Goal: Task Accomplishment & Management: Use online tool/utility

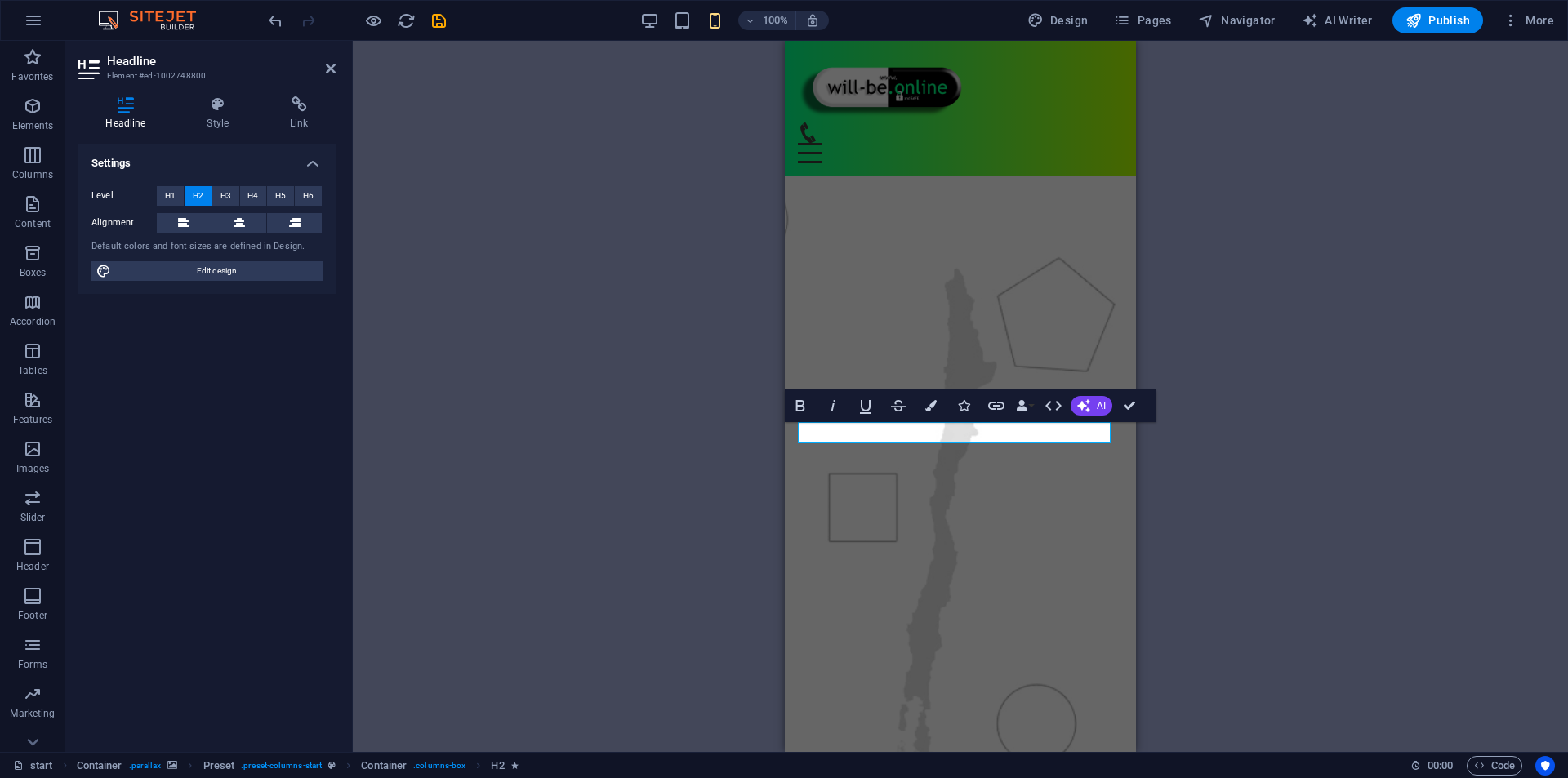
click at [542, 339] on div "H3 Container Preset Preset Container Preset Container Logo Spacer H2 Spacer H2 …" at bounding box center [959, 396] width 1215 height 711
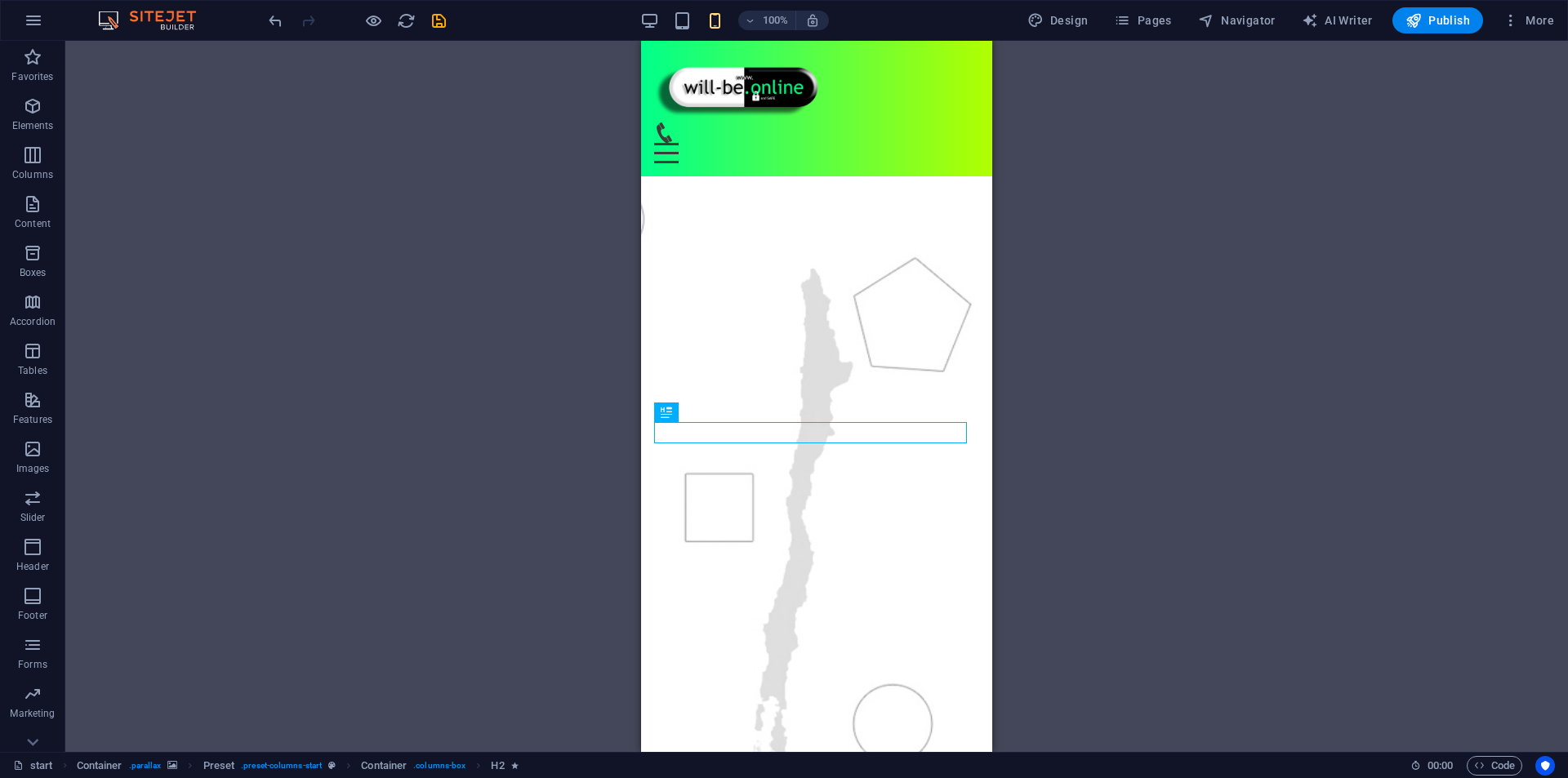
click at [1380, 269] on div "H3 Container Preset Preset Container Preset Container Logo Spacer H2 Spacer H2 …" at bounding box center [816, 396] width 1502 height 711
click at [436, 23] on icon "save" at bounding box center [438, 21] width 19 height 19
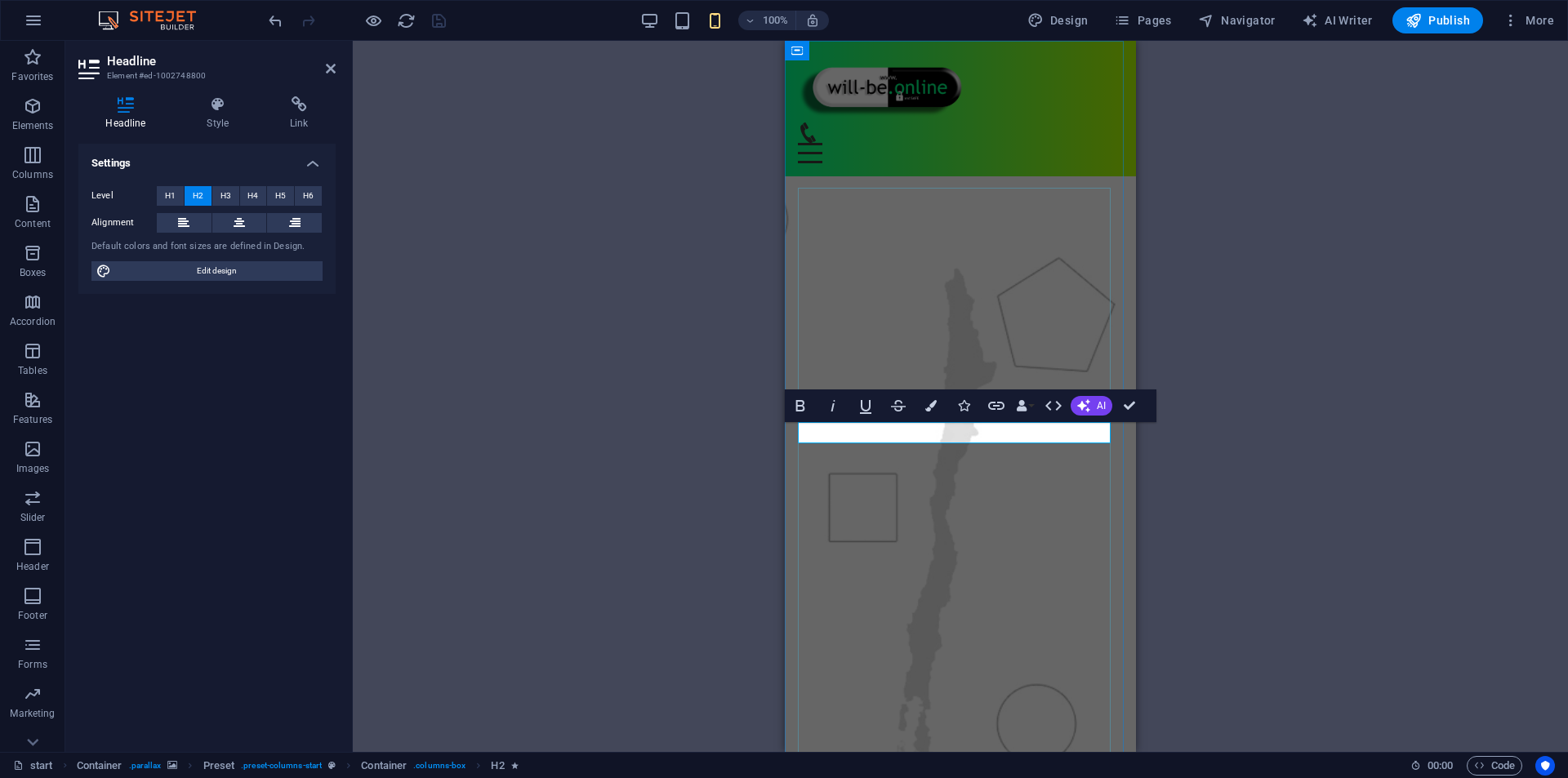
drag, startPoint x: 936, startPoint y: 433, endPoint x: 895, endPoint y: 447, distance: 43.3
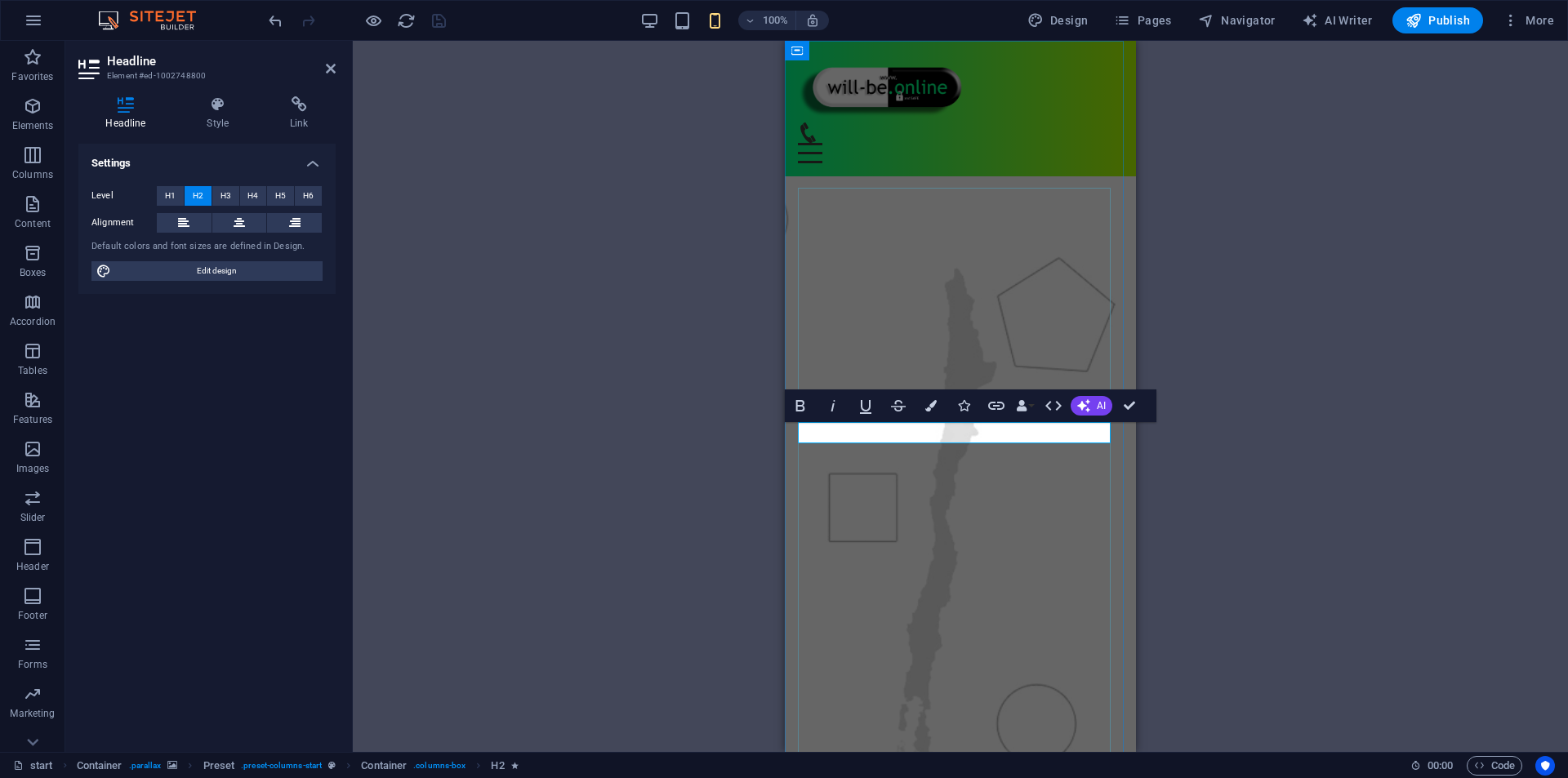
drag, startPoint x: 935, startPoint y: 434, endPoint x: 909, endPoint y: 435, distance: 26.0
click at [927, 413] on button "Colors" at bounding box center [930, 405] width 31 height 33
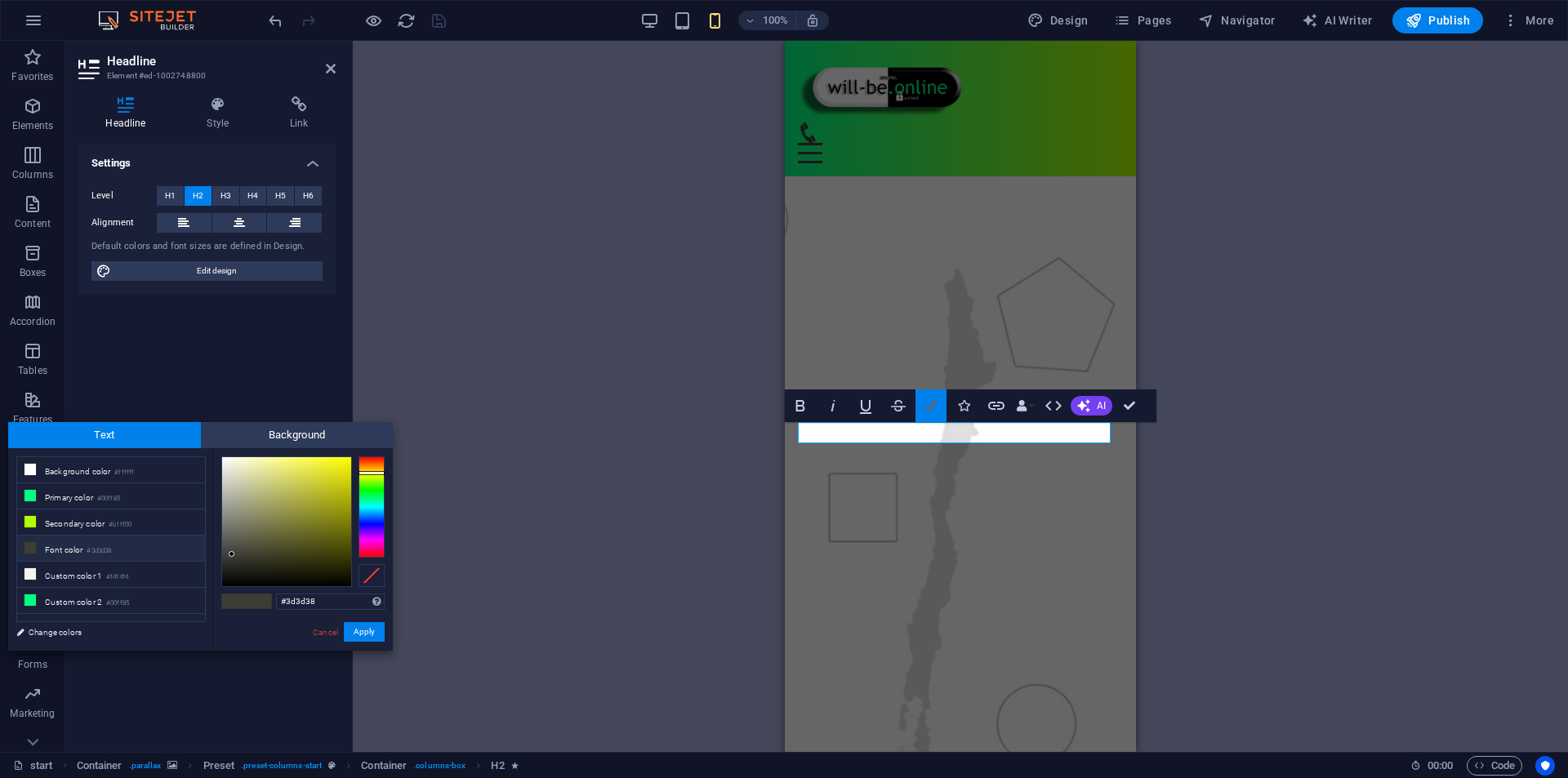
click at [932, 408] on icon "button" at bounding box center [931, 406] width 12 height 12
click at [120, 499] on small "#00ff85" at bounding box center [108, 499] width 23 height 12
type input "#00ff85"
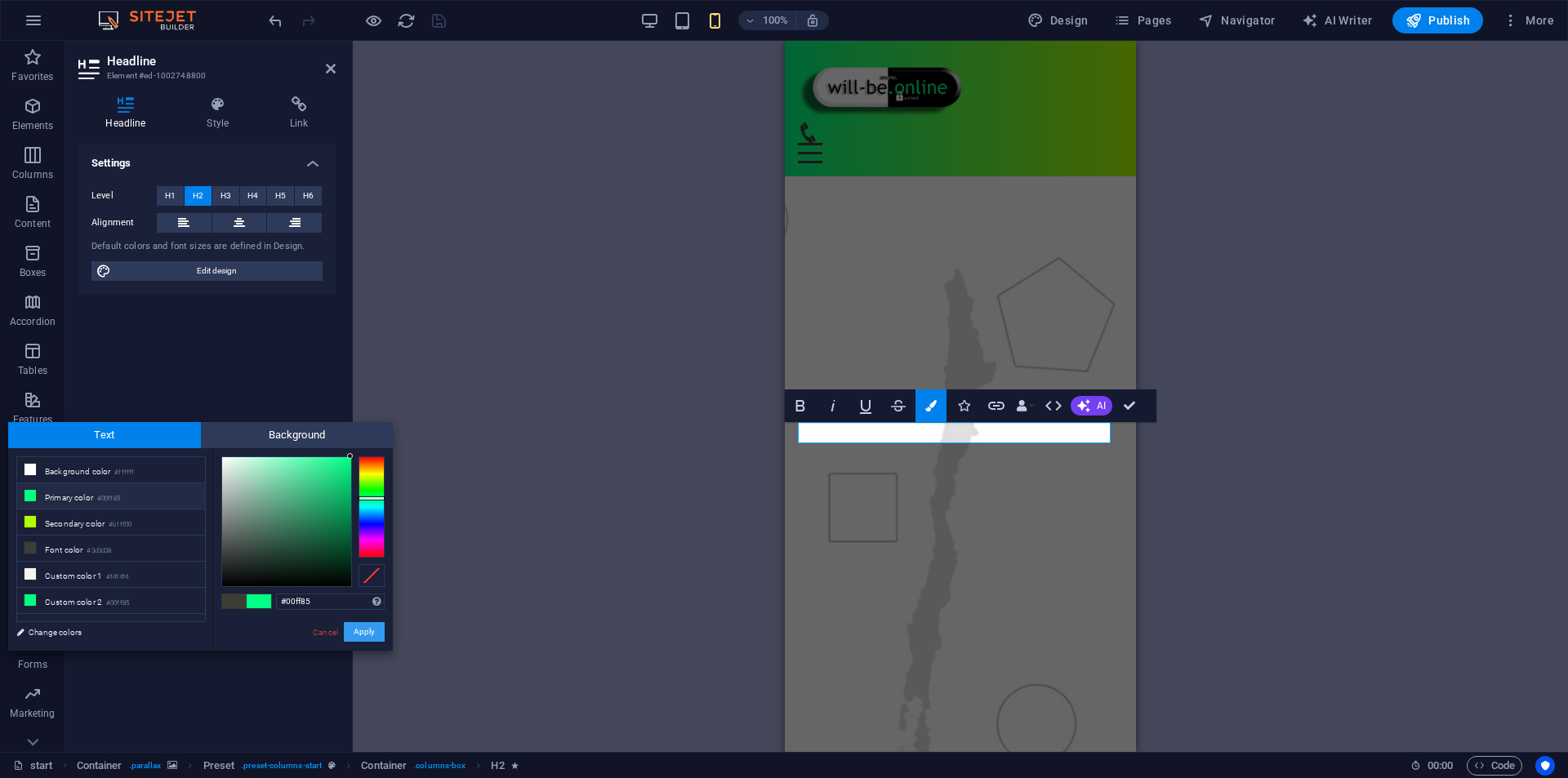
click at [363, 626] on button "Apply" at bounding box center [363, 632] width 41 height 20
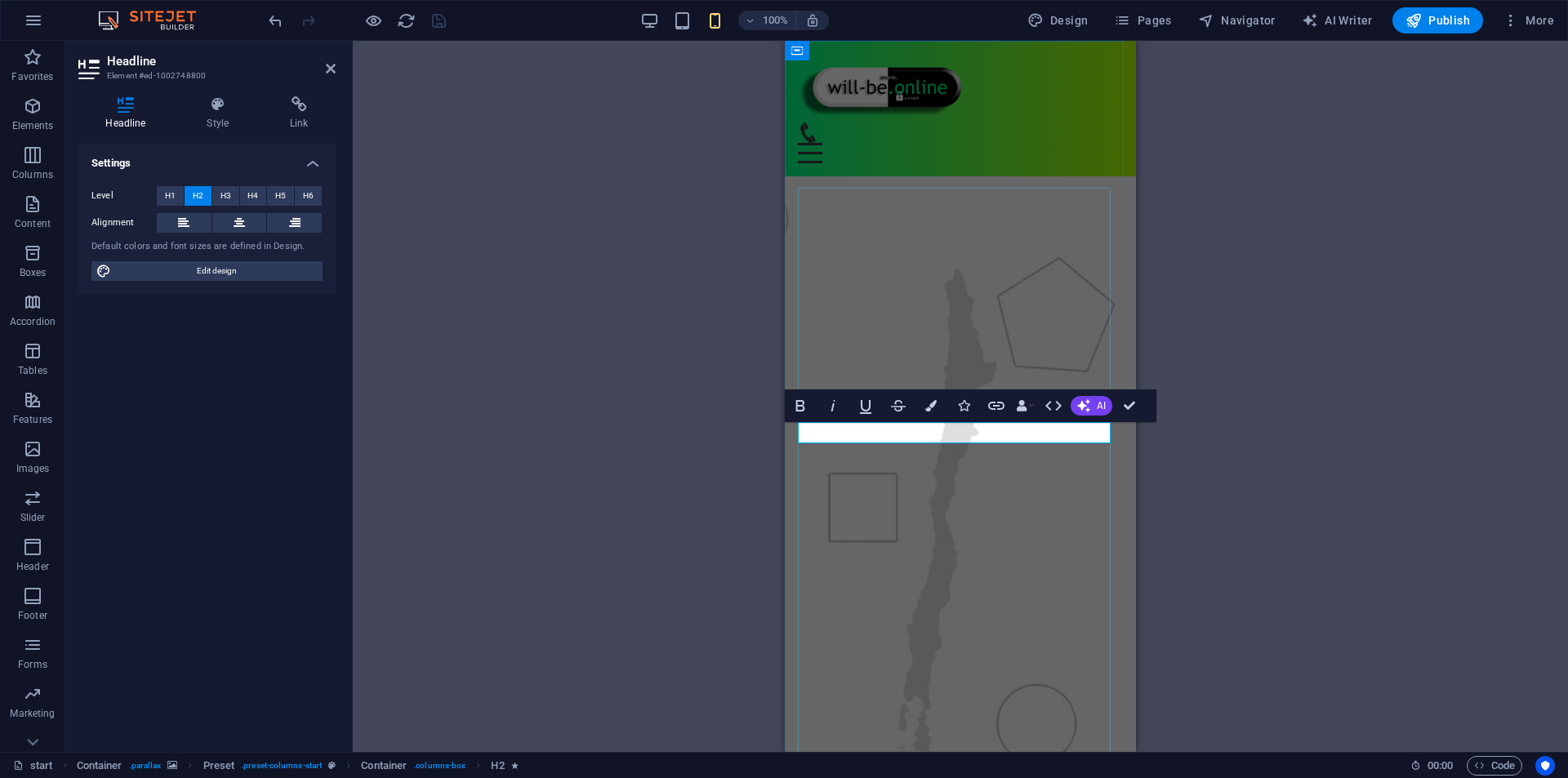
drag, startPoint x: 1000, startPoint y: 433, endPoint x: 940, endPoint y: 444, distance: 61.0
click at [935, 407] on icon "button" at bounding box center [931, 406] width 12 height 12
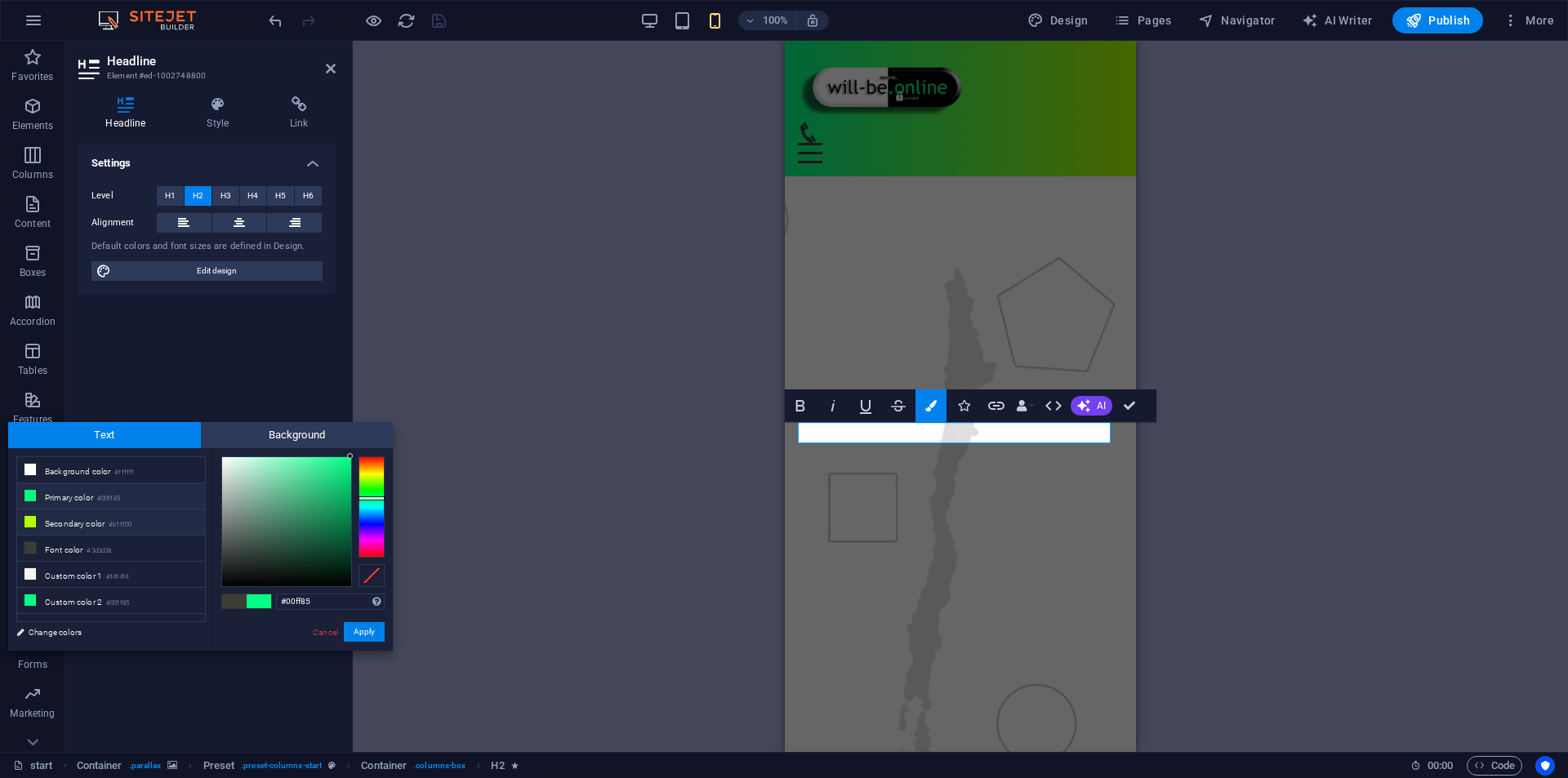
click at [91, 518] on li "Secondary color #b1ff00" at bounding box center [111, 522] width 188 height 26
type input "#b1ff00"
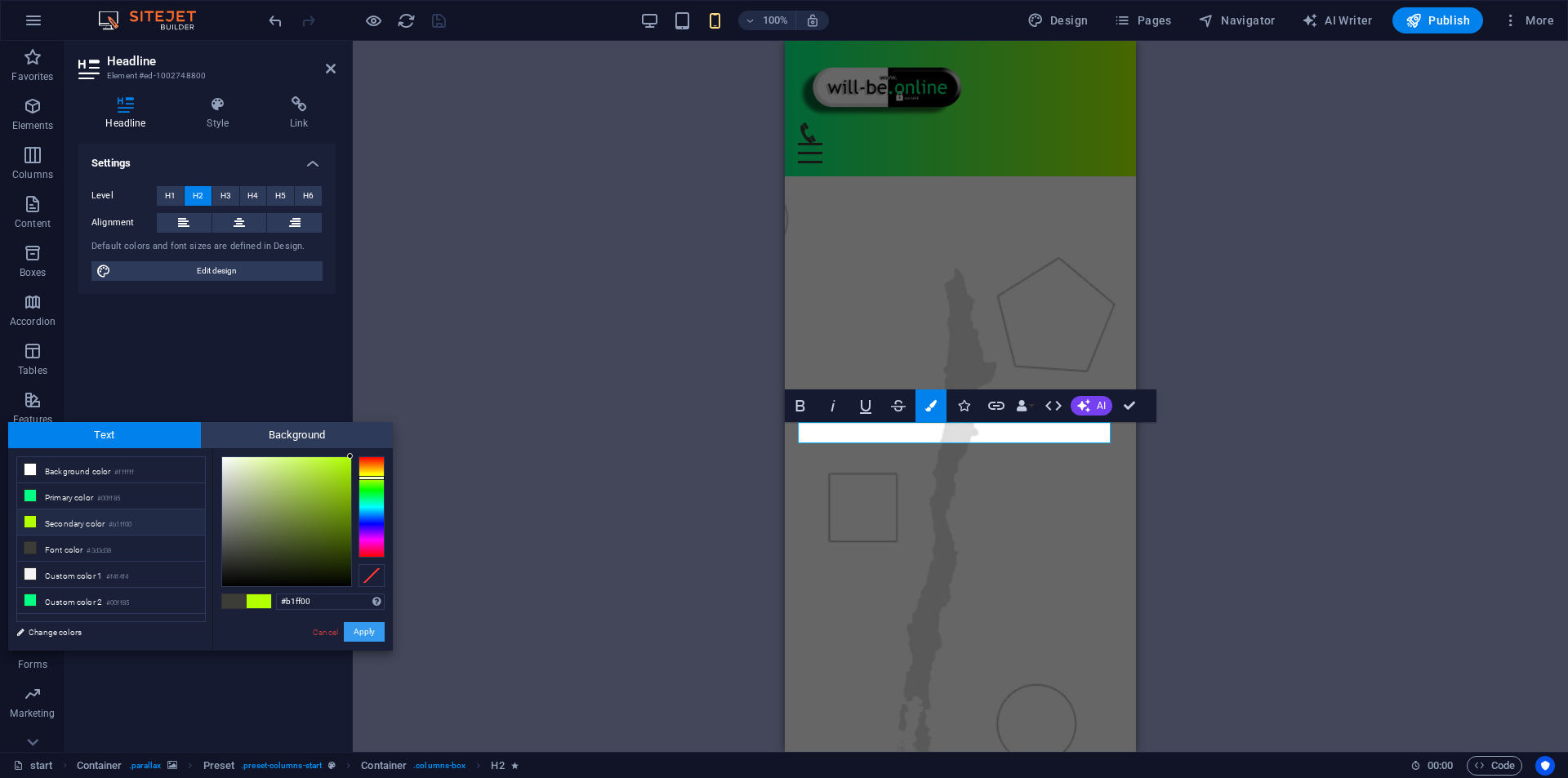
click at [363, 640] on button "Apply" at bounding box center [363, 632] width 41 height 20
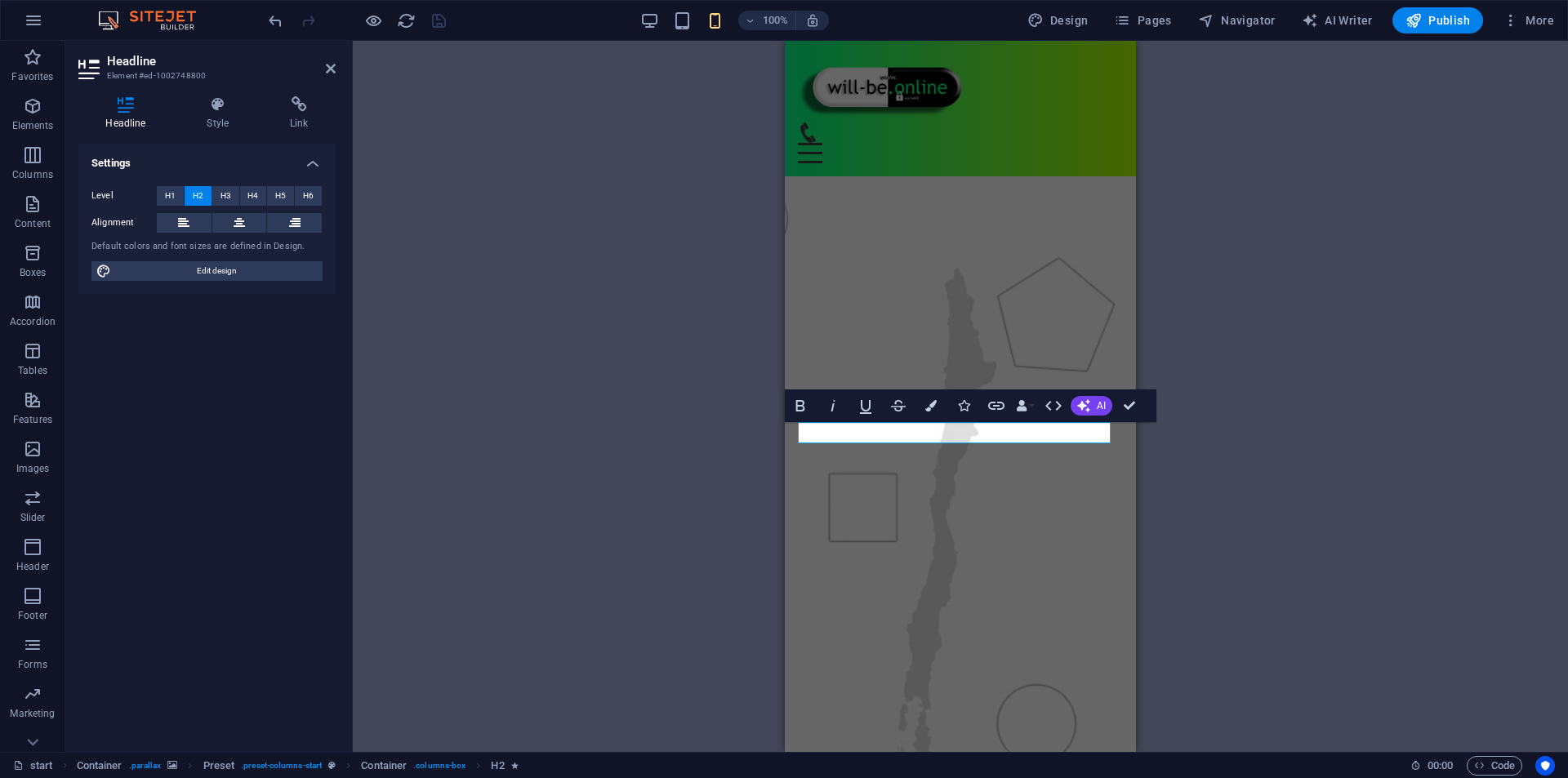
click at [582, 446] on div "H3 Container Preset Preset Container Preset Container Logo Spacer H2 Spacer H2 …" at bounding box center [959, 396] width 1215 height 711
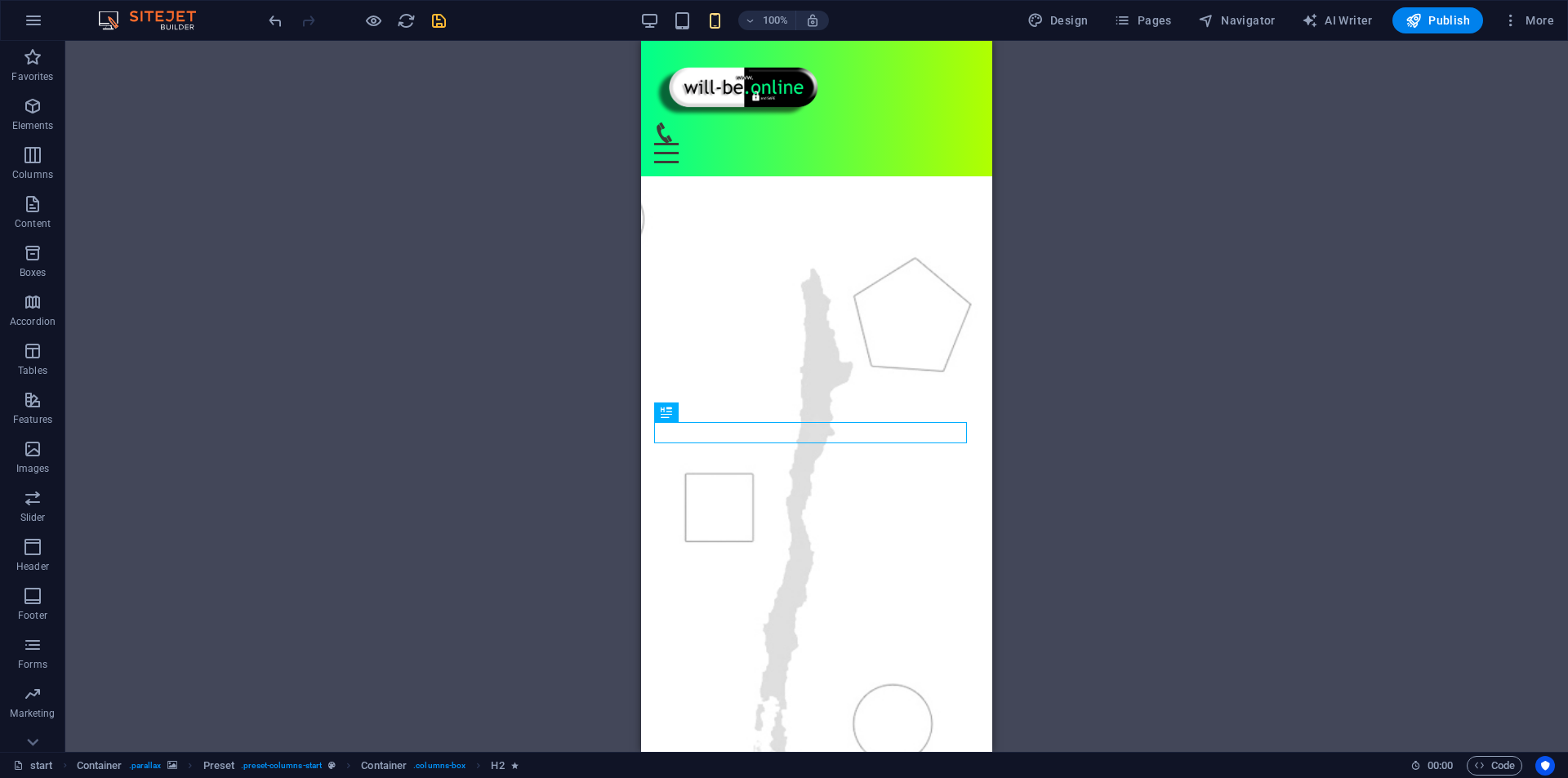
click at [73, 397] on div "H3 Container Preset Preset Container Preset Container Logo Spacer H2 Spacer H2 …" at bounding box center [816, 396] width 1502 height 711
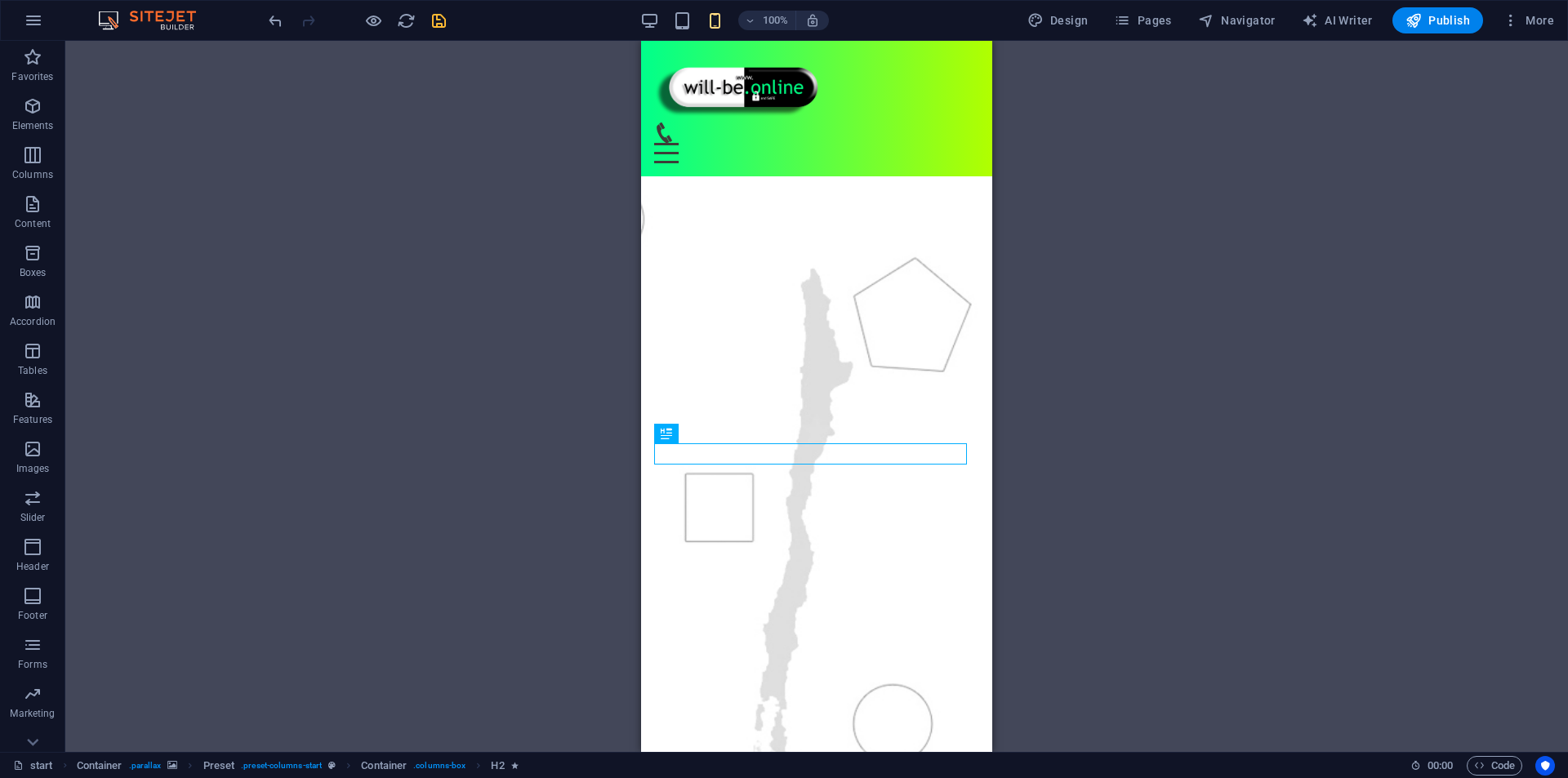
click at [599, 463] on div "H3 Container Preset Preset Container Preset Container Logo Spacer H2 Spacer H2 …" at bounding box center [816, 396] width 1502 height 711
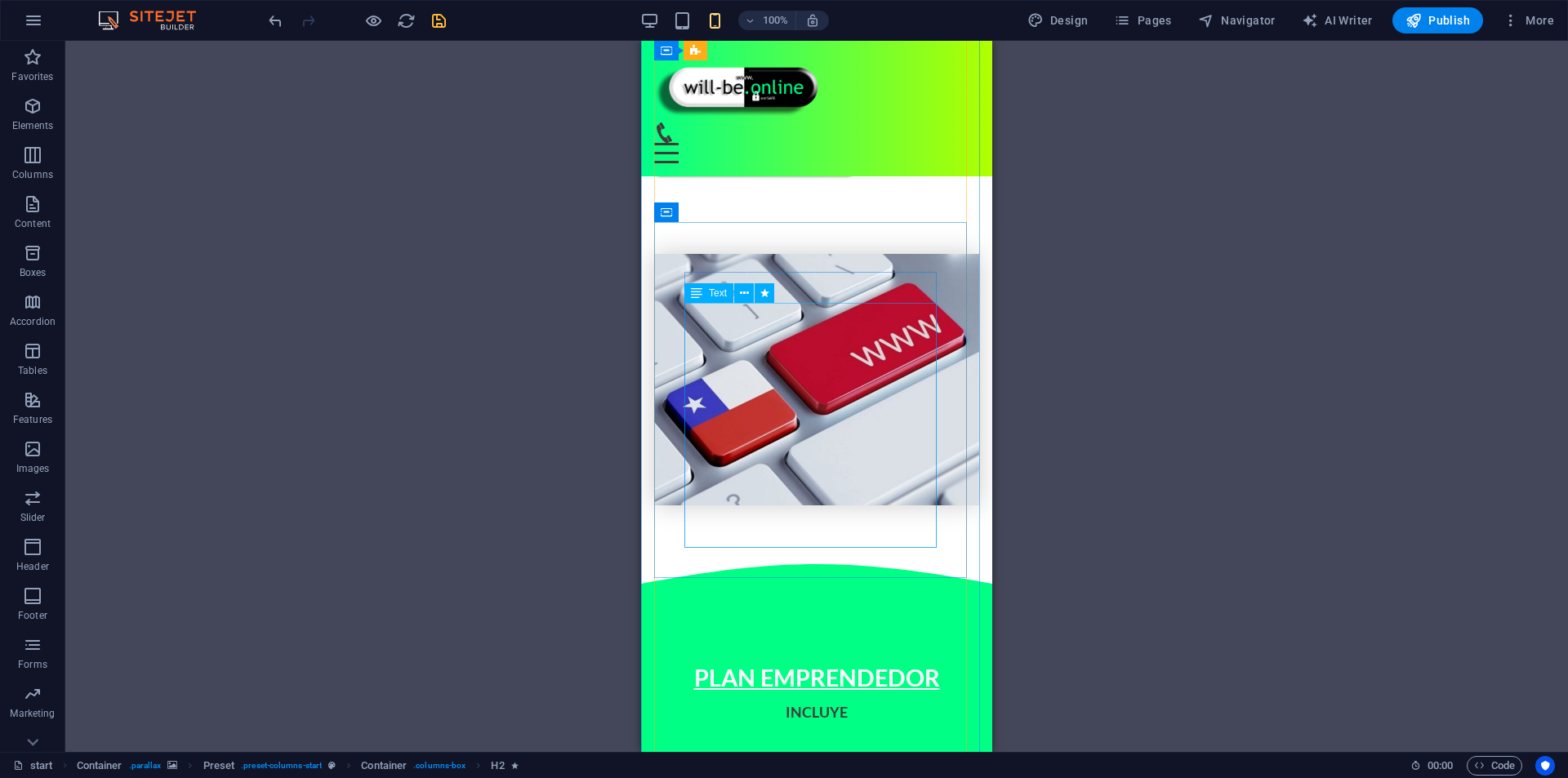
scroll to position [980, 0]
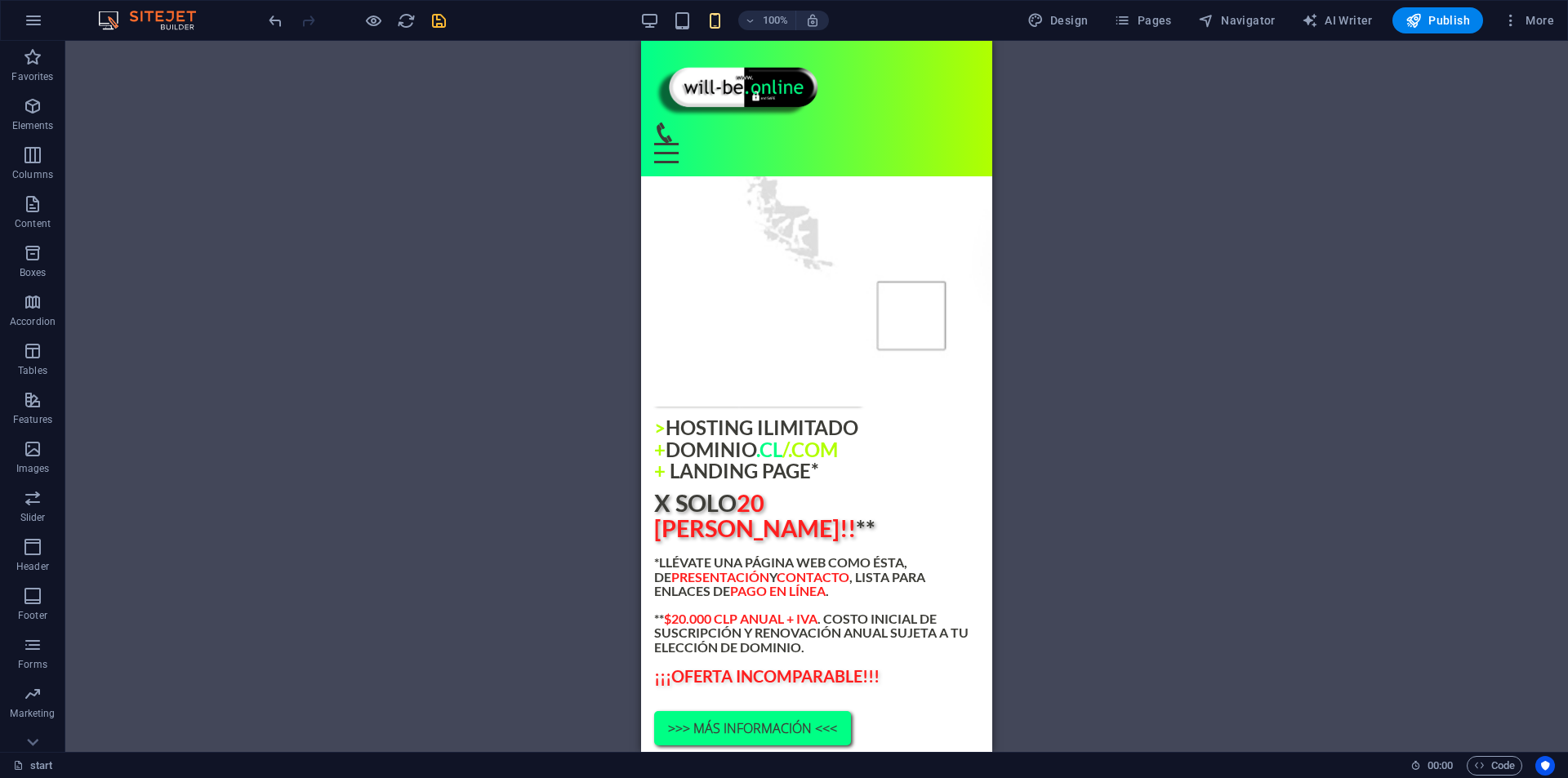
click at [452, 22] on div "100% Design Pages Navigator AI Writer Publish More" at bounding box center [912, 20] width 1295 height 26
click at [443, 20] on icon "save" at bounding box center [438, 21] width 19 height 19
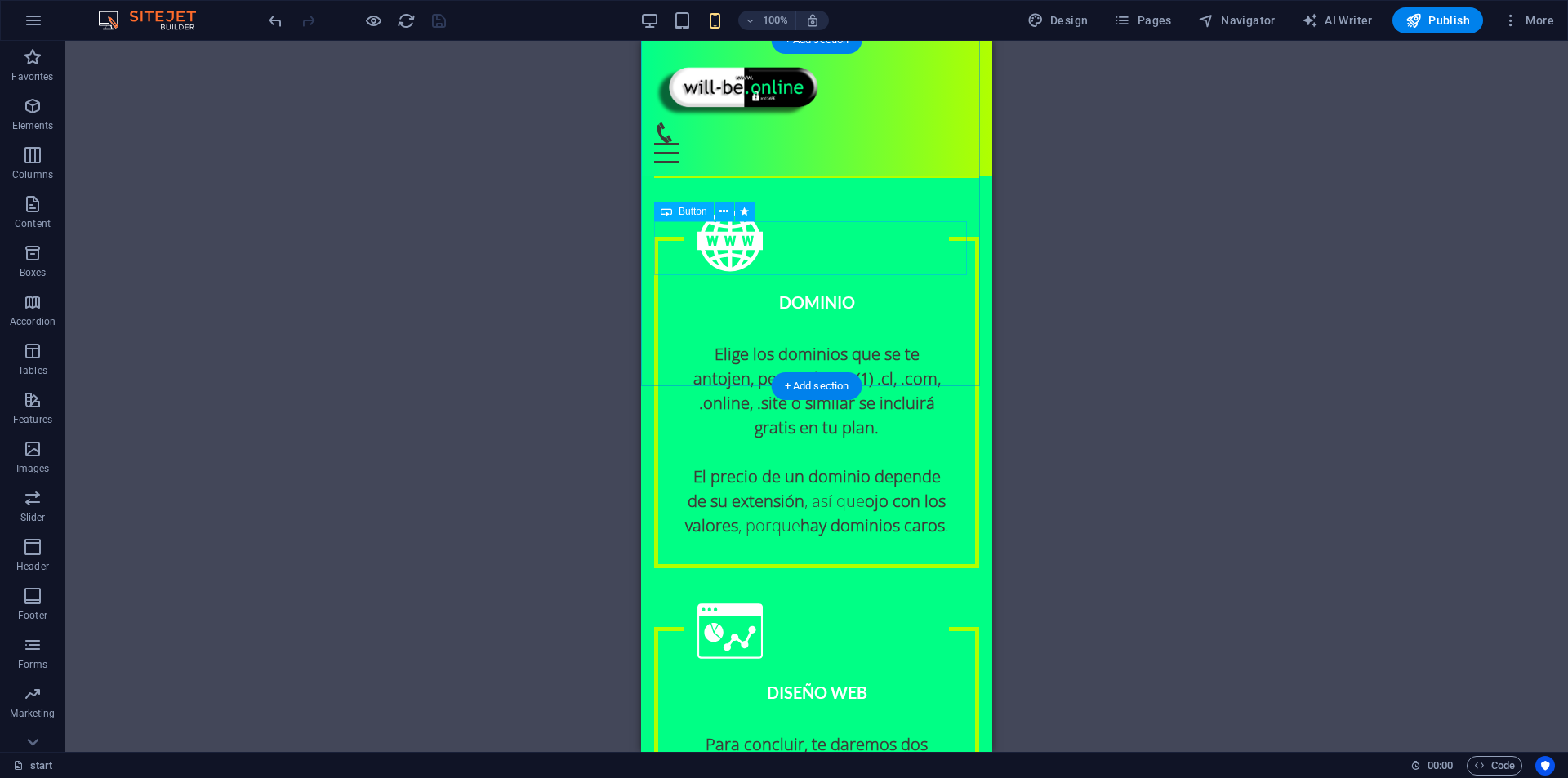
scroll to position [2403, 0]
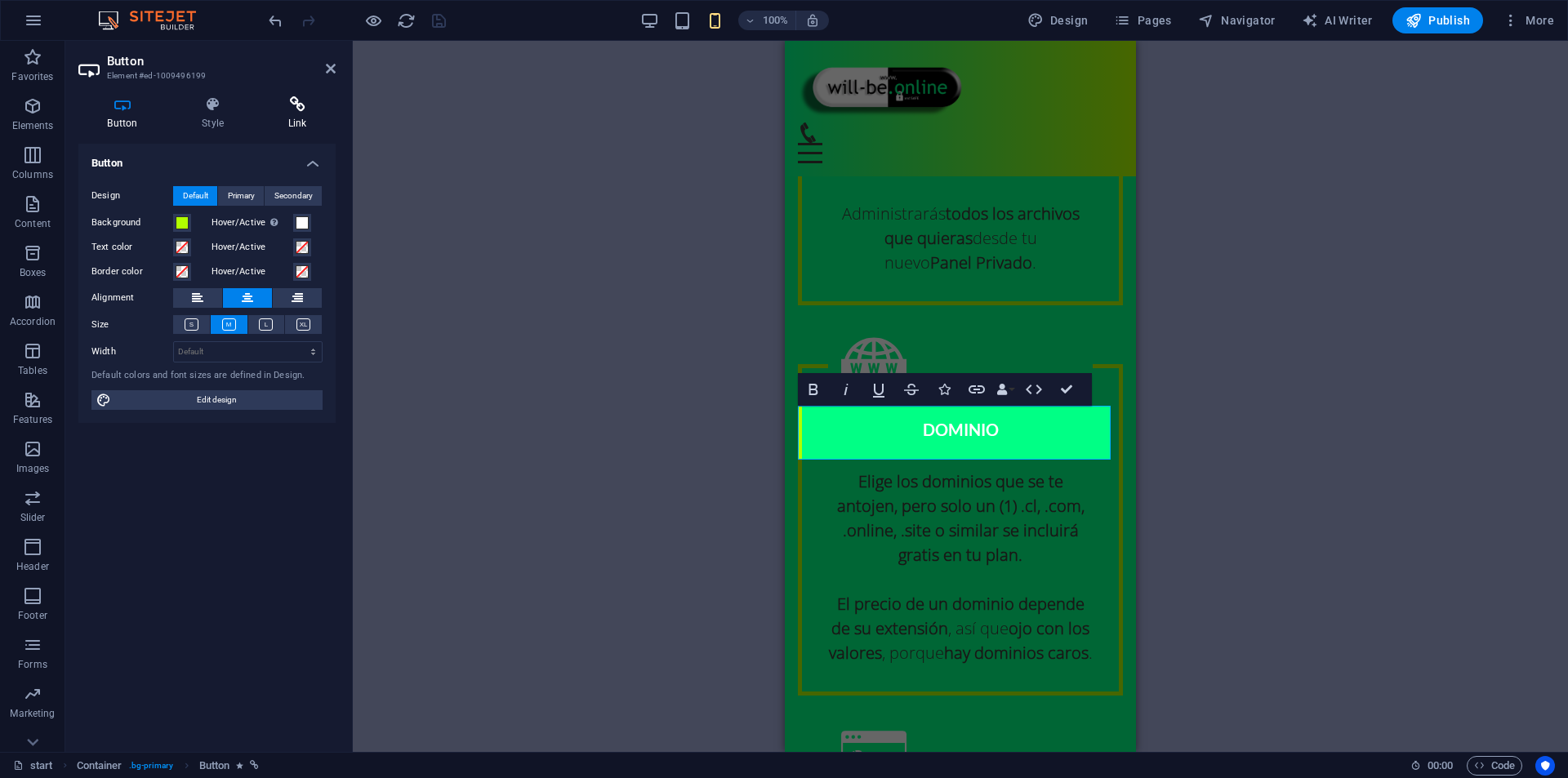
click at [298, 101] on icon at bounding box center [297, 105] width 77 height 17
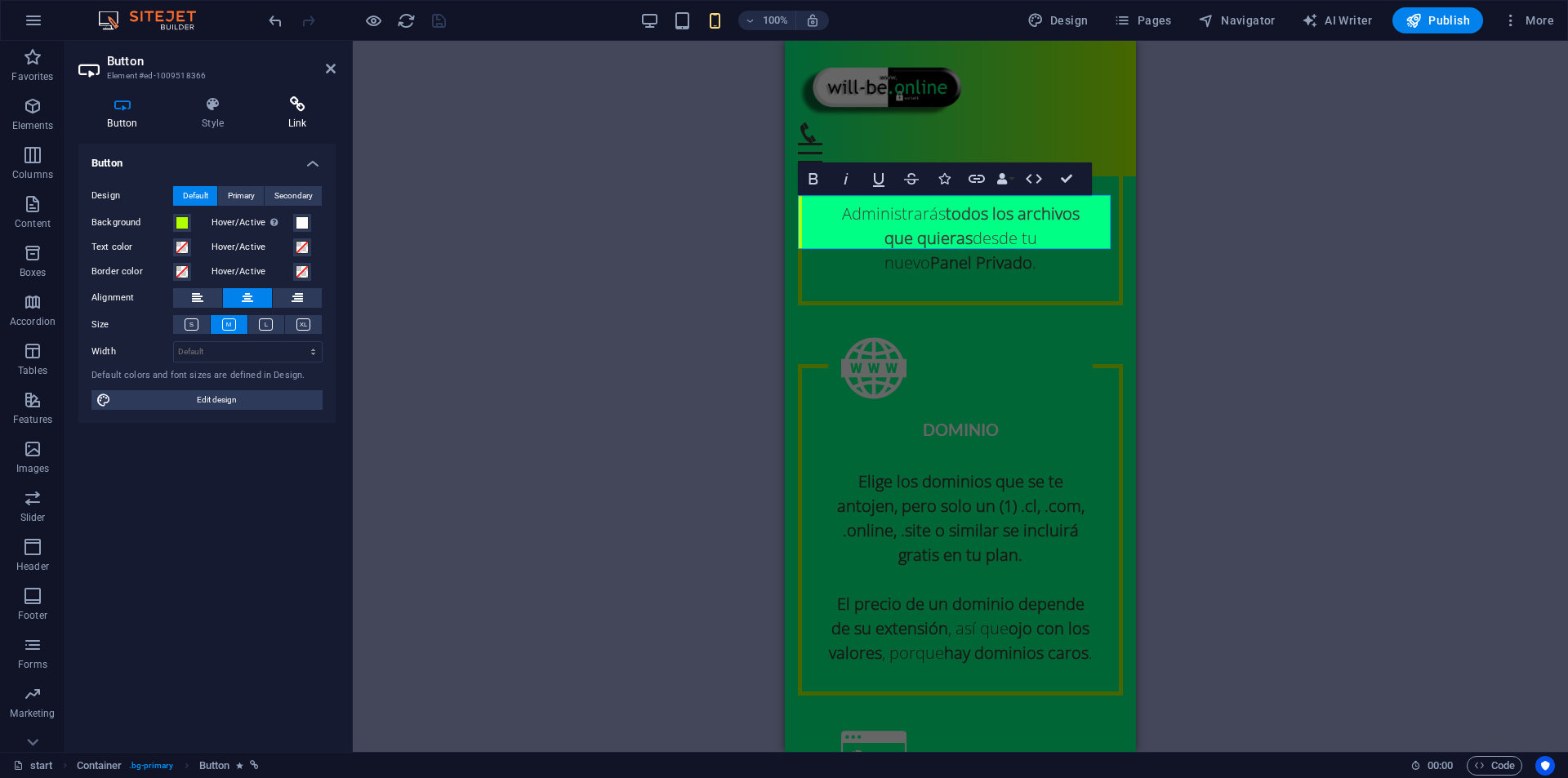
click at [293, 103] on icon at bounding box center [297, 105] width 77 height 17
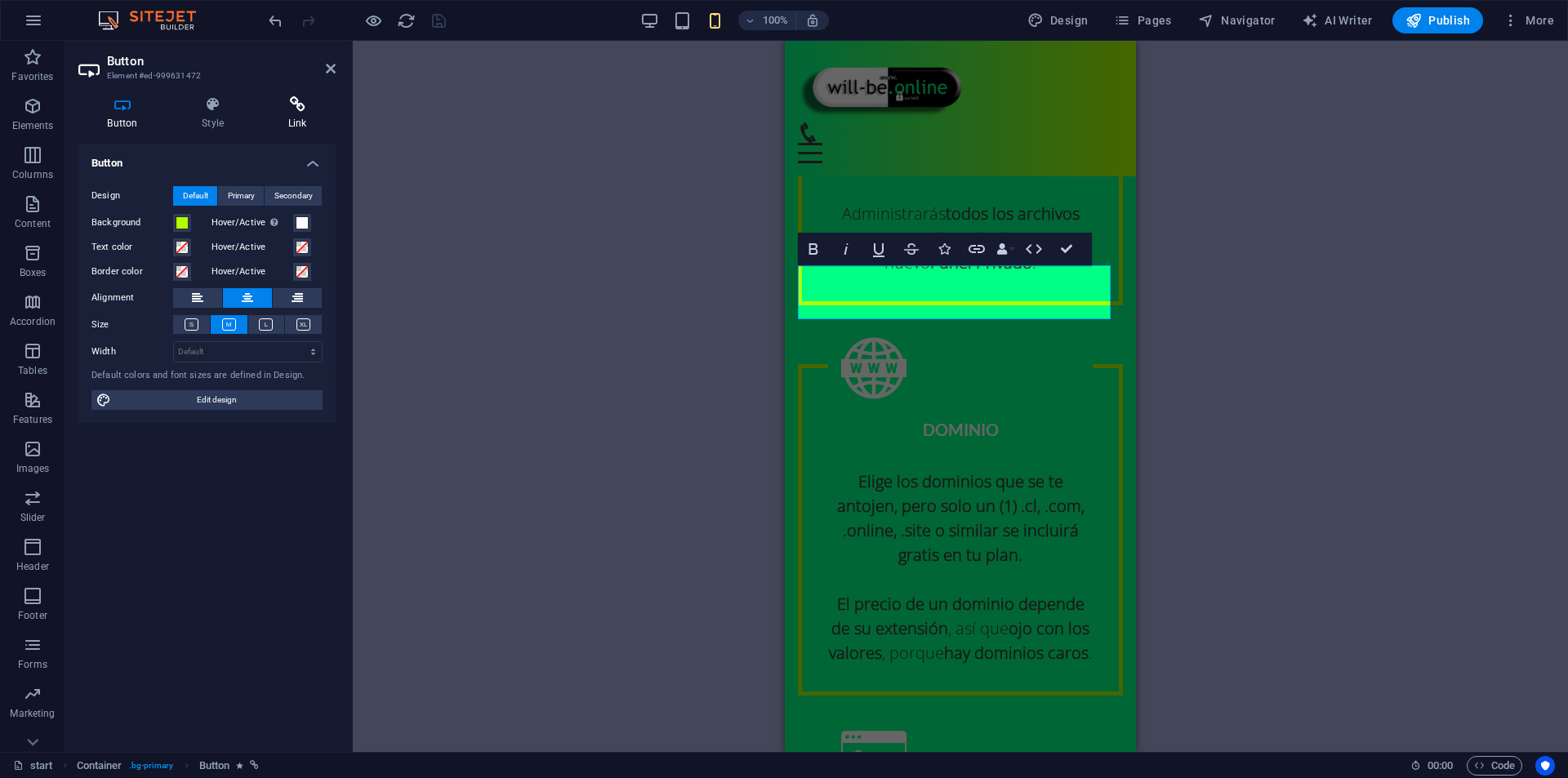
click at [298, 112] on icon at bounding box center [297, 105] width 77 height 17
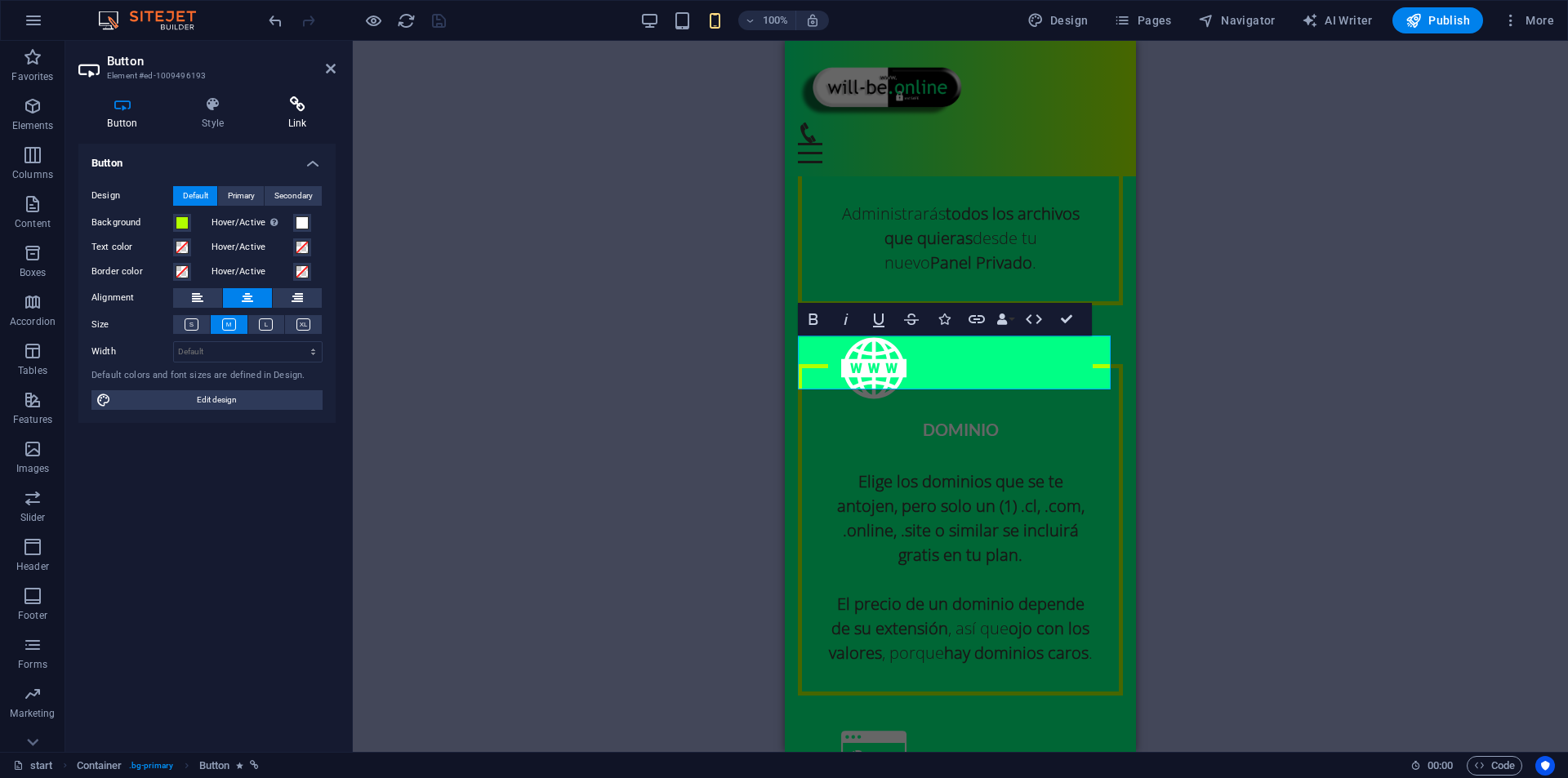
click at [309, 119] on h4 "Link" at bounding box center [297, 113] width 77 height 34
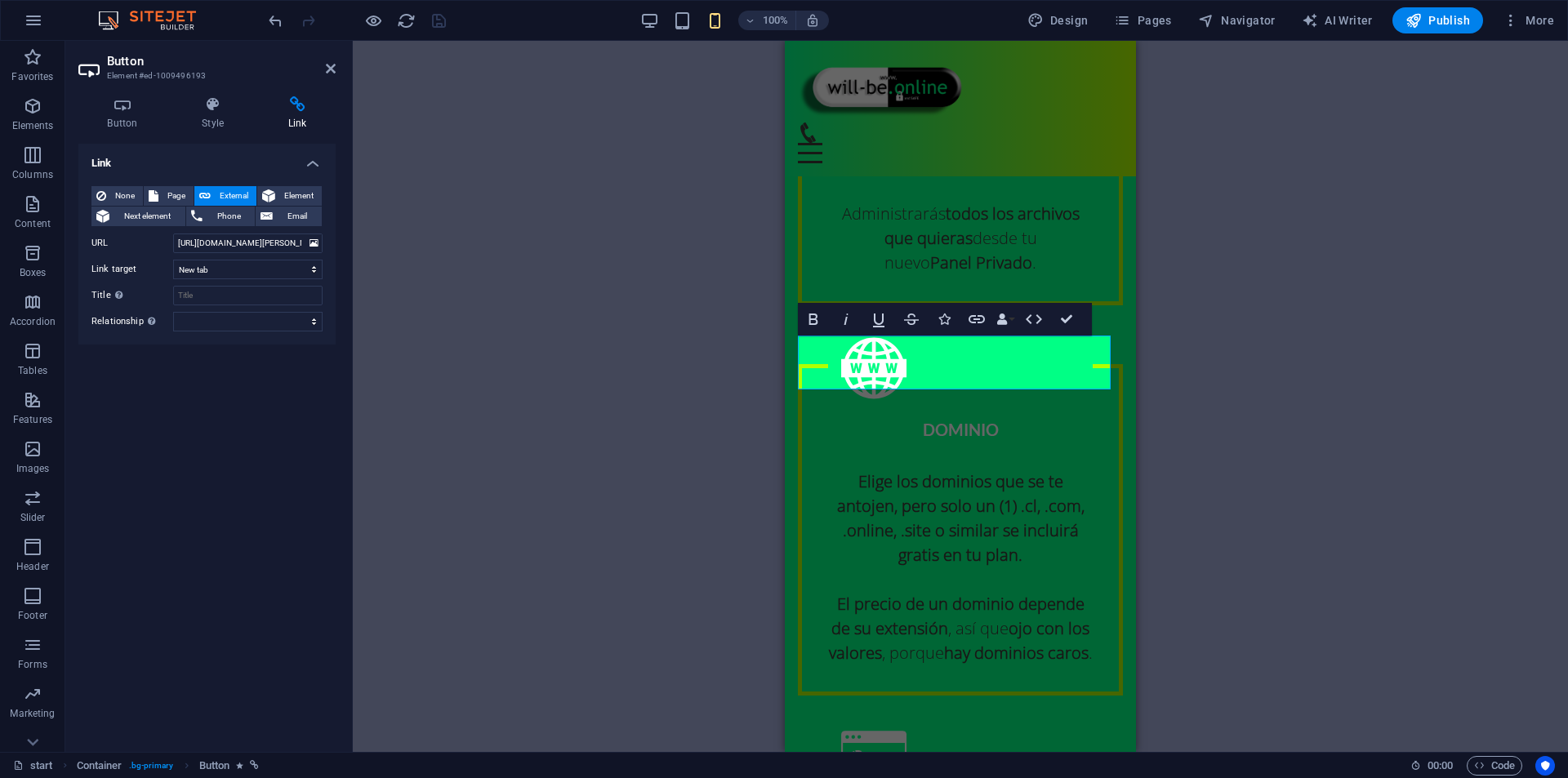
click at [462, 198] on div "H3 Container Container Preset Container Container Preset Container Logo Spacer …" at bounding box center [959, 396] width 1215 height 711
click at [657, 164] on div "H3 Container Container Preset Container Container Preset Container Logo Spacer …" at bounding box center [959, 396] width 1215 height 711
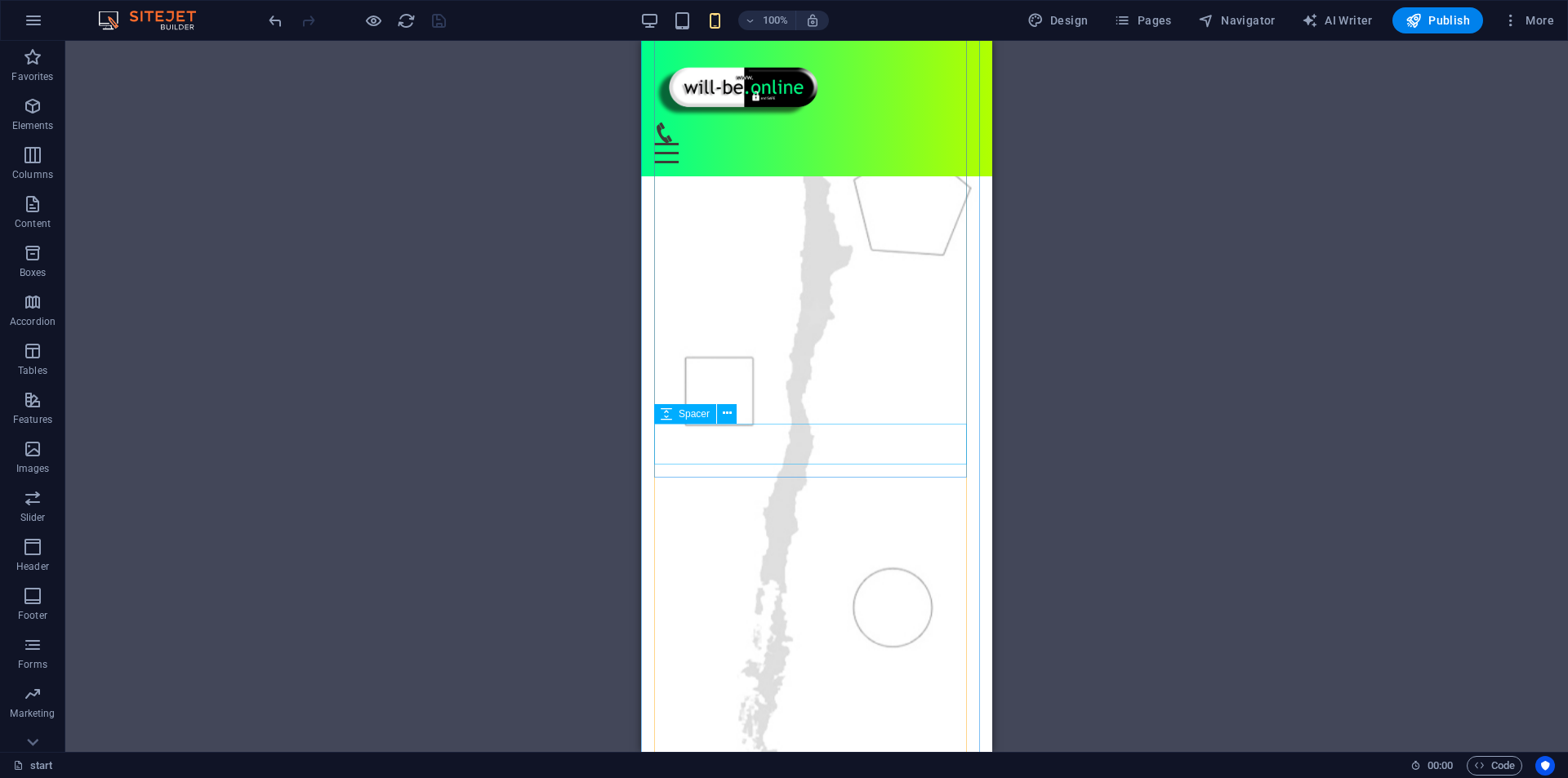
scroll to position [0, 0]
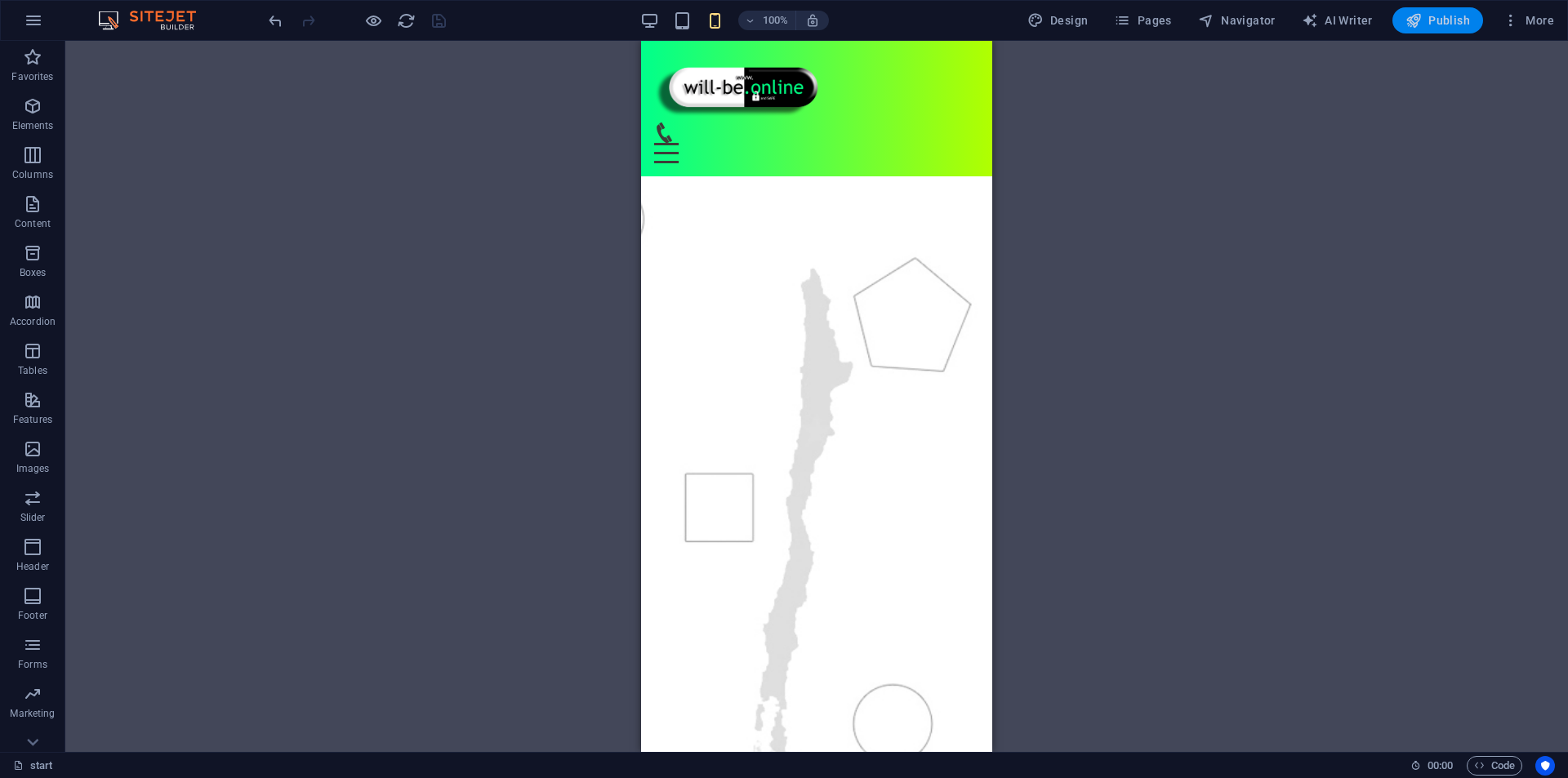
click at [1431, 26] on span "Publish" at bounding box center [1437, 21] width 64 height 17
